Goal: Task Accomplishment & Management: Complete application form

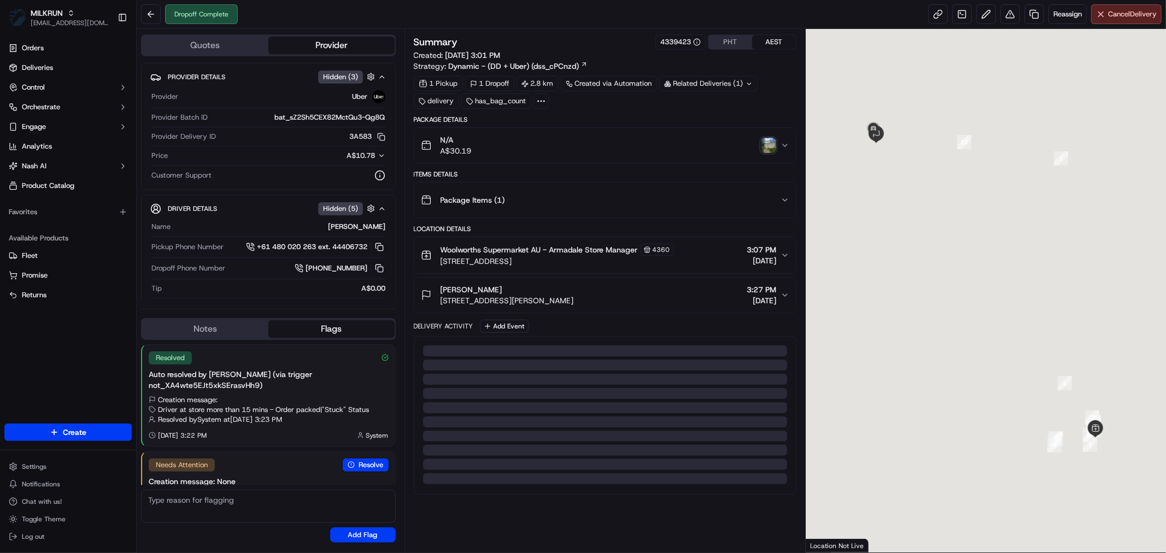
scroll to position [27, 0]
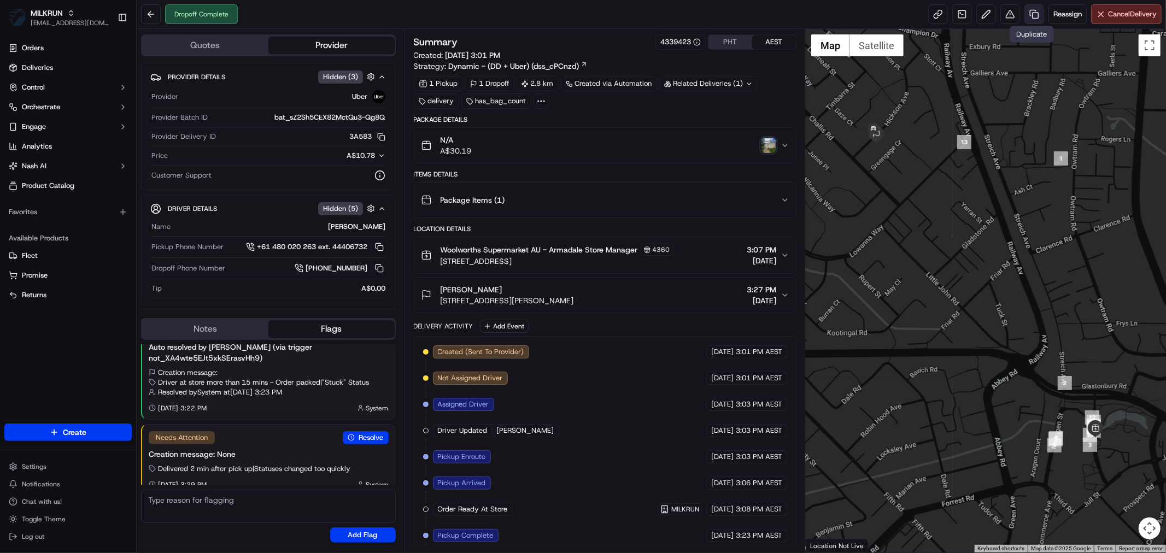
click at [1029, 16] on link at bounding box center [1035, 14] width 20 height 20
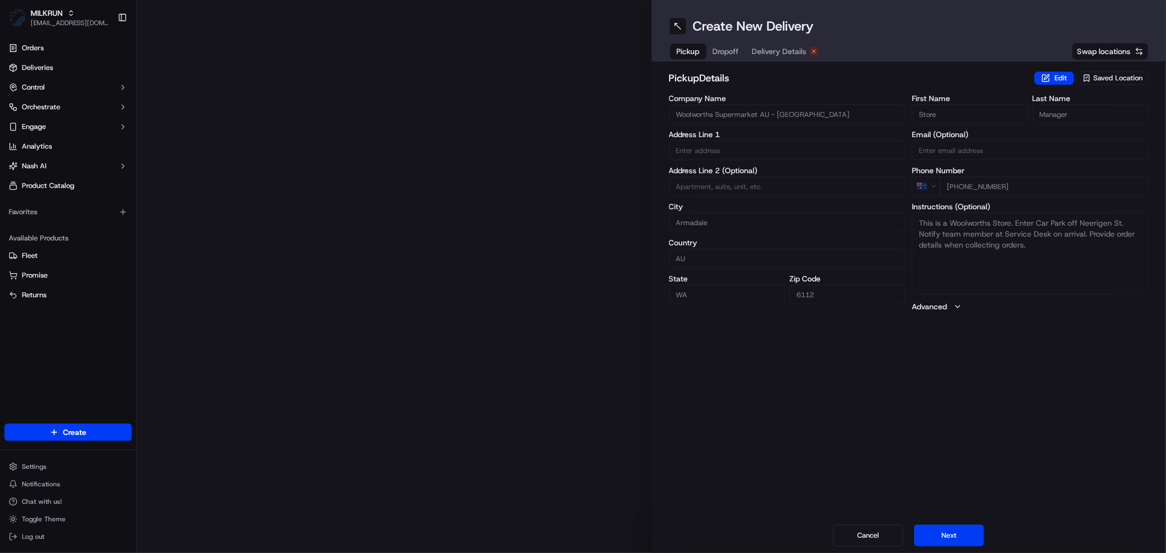
type input "Orchard Ave"
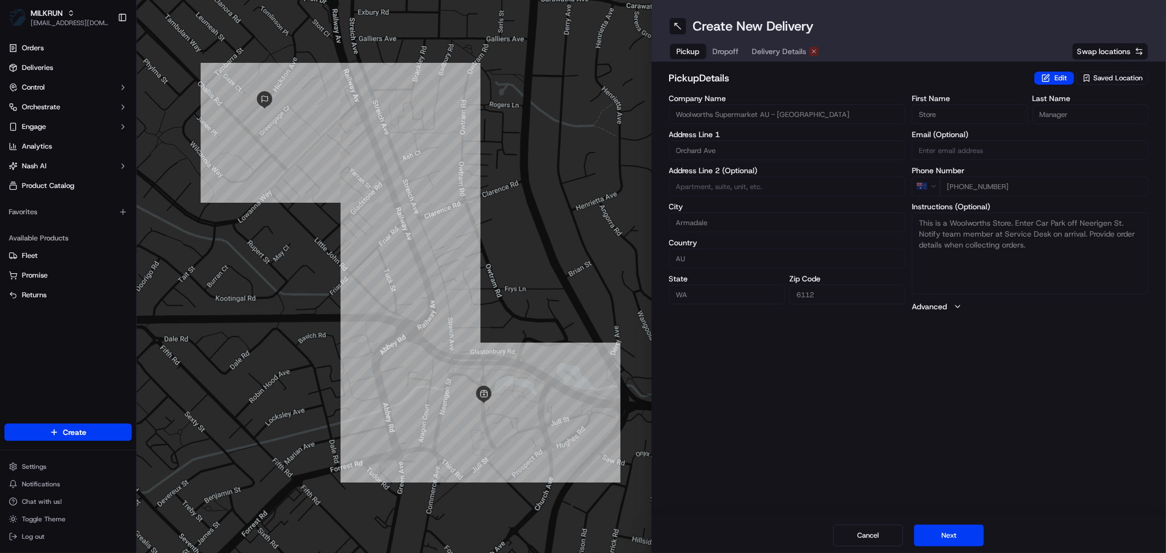
click at [788, 47] on span "Delivery Details" at bounding box center [779, 51] width 55 height 11
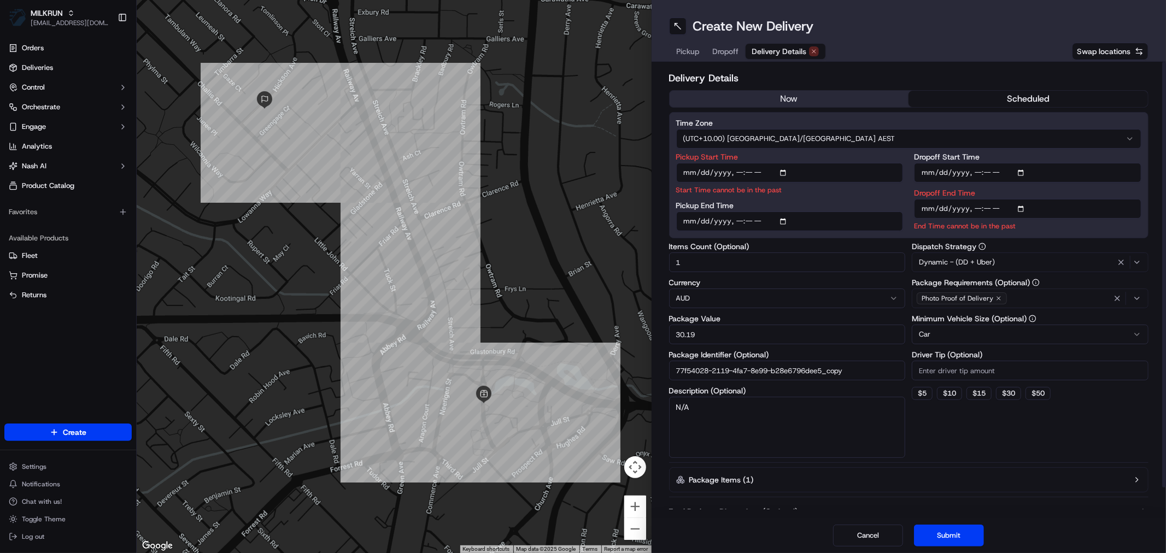
click at [779, 90] on div "now scheduled" at bounding box center [909, 98] width 480 height 17
click at [818, 95] on button "now" at bounding box center [790, 99] width 240 height 16
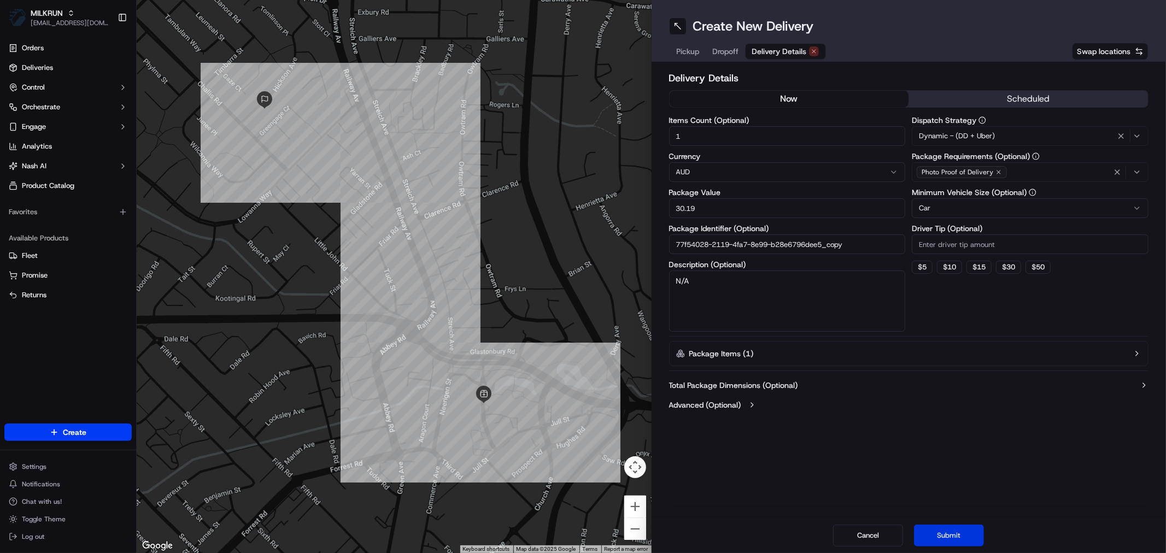
click at [949, 533] on button "Submit" at bounding box center [949, 536] width 70 height 22
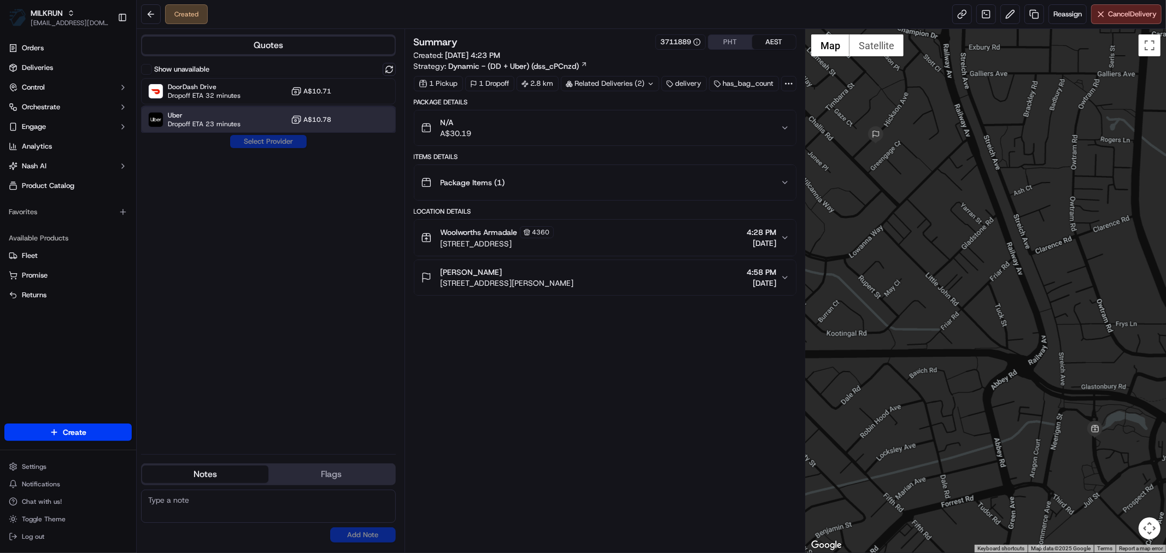
click at [236, 127] on span "Dropoff ETA 23 minutes" at bounding box center [204, 124] width 73 height 9
click at [253, 137] on button "Assign Provider" at bounding box center [269, 141] width 78 height 13
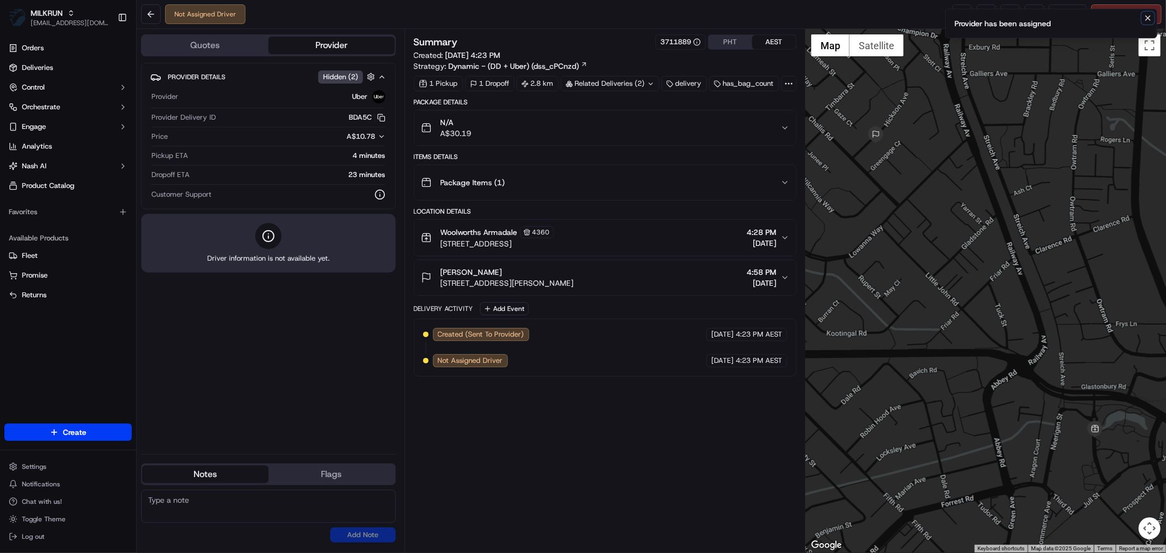
click at [1144, 18] on icon "Notifications (F8)" at bounding box center [1148, 18] width 9 height 9
click at [953, 10] on link at bounding box center [963, 14] width 20 height 20
